Goal: Transaction & Acquisition: Purchase product/service

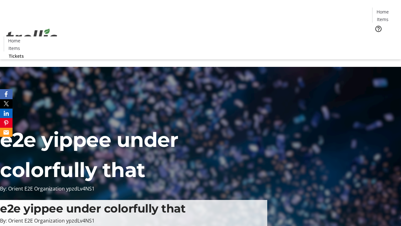
click at [377, 36] on span "Tickets" at bounding box center [384, 39] width 15 height 7
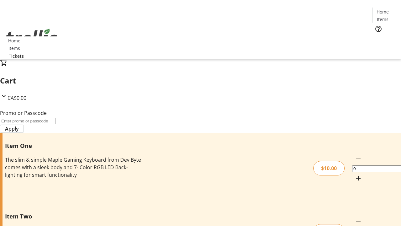
click at [355, 174] on mat-icon "Increment by one" at bounding box center [359, 178] width 8 height 8
type input "1"
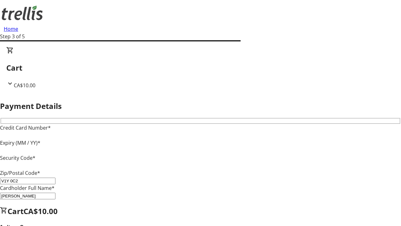
type input "V1Y 0C2"
